Goal: Task Accomplishment & Management: Manage account settings

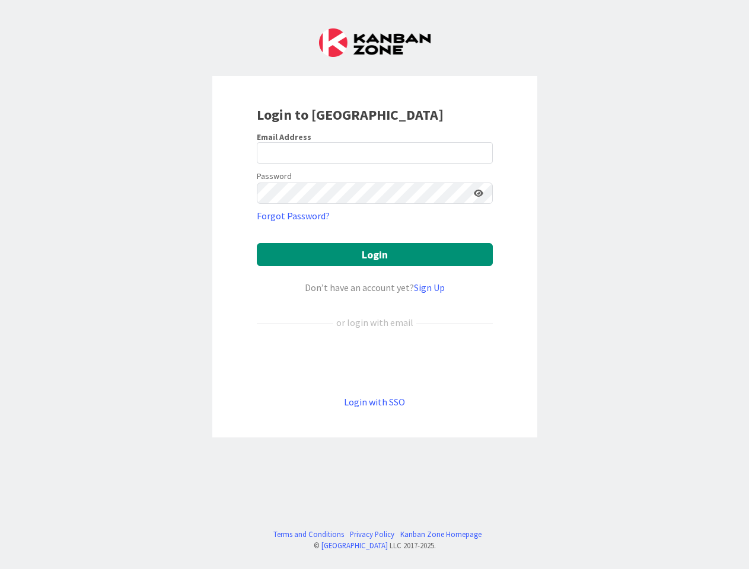
click at [374, 285] on div "Don’t have an account yet? Sign Up" at bounding box center [375, 288] width 236 height 14
click at [479, 193] on icon at bounding box center [478, 193] width 9 height 8
click at [375, 254] on button "Login" at bounding box center [375, 254] width 236 height 23
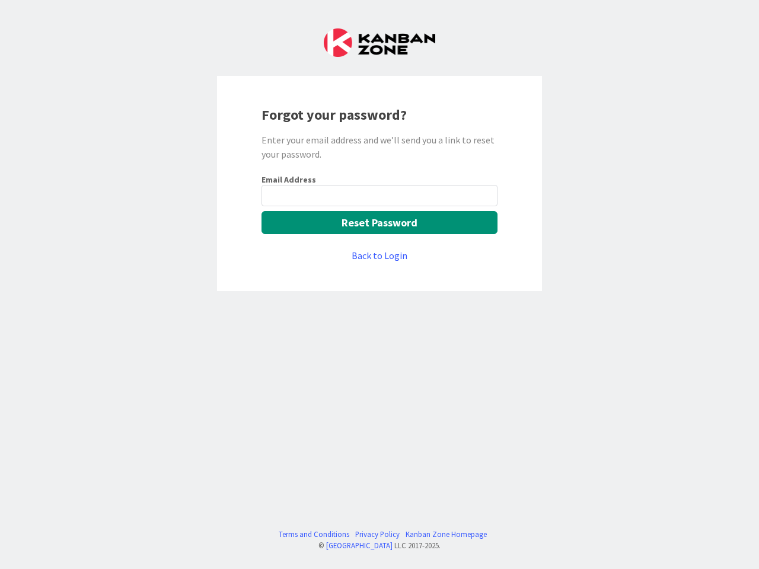
click at [380, 285] on div "Forgot your password? Enter your email address and we’ll send you a link to res…" at bounding box center [379, 183] width 325 height 215
click at [380, 222] on button "Reset Password" at bounding box center [380, 222] width 236 height 23
